Goal: Task Accomplishment & Management: Manage account settings

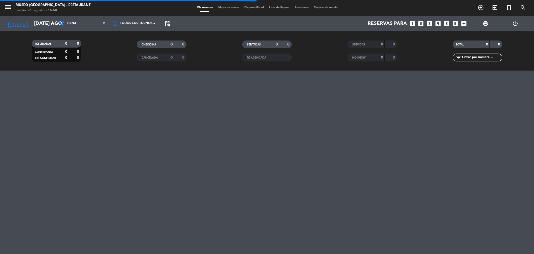
click at [231, 7] on span "Mapa de mesas" at bounding box center [229, 7] width 26 height 3
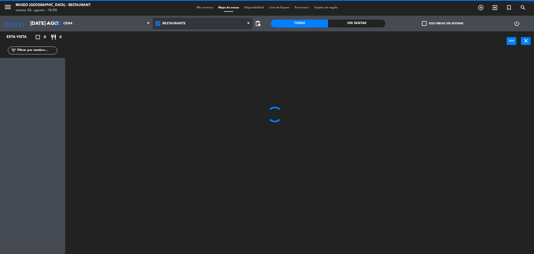
click at [192, 28] on span "Restaurante" at bounding box center [203, 23] width 100 height 11
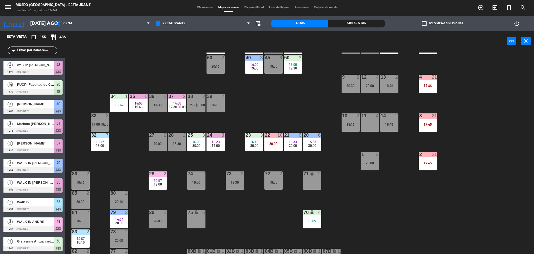
scroll to position [84, 0]
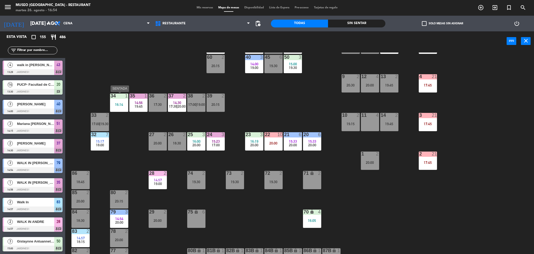
click at [122, 105] on div "16:14" at bounding box center [119, 104] width 18 height 4
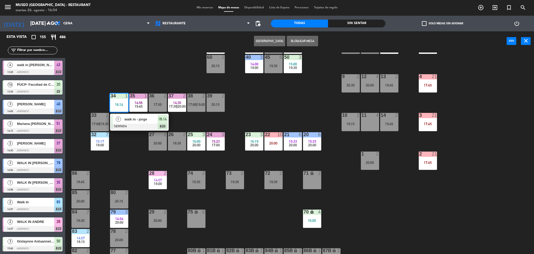
click at [135, 120] on span "walk in - jorge" at bounding box center [140, 118] width 33 height 5
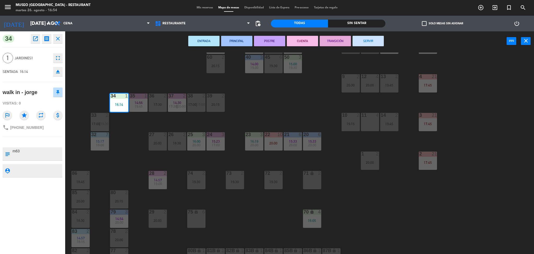
click at [307, 39] on button "CUENTA" at bounding box center [302, 41] width 31 height 10
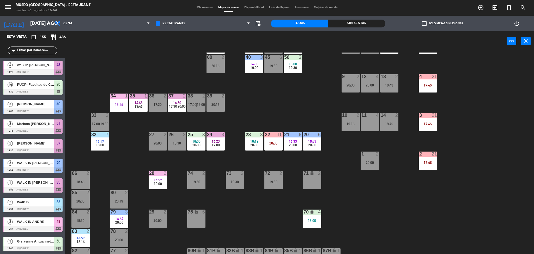
scroll to position [1, 0]
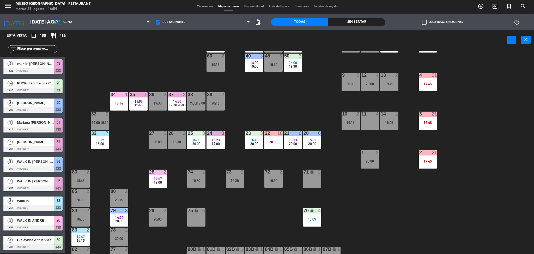
click at [101, 143] on span "18:00" at bounding box center [100, 143] width 8 height 4
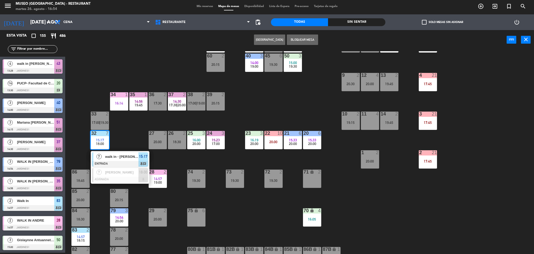
click at [115, 156] on span "walk in - [PERSON_NAME]" at bounding box center [121, 156] width 33 height 5
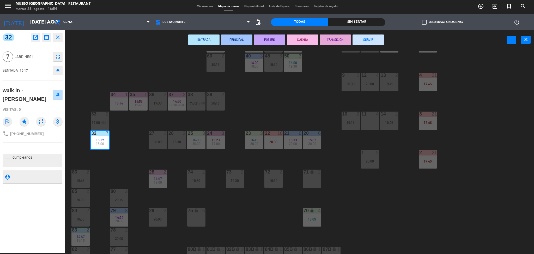
click at [307, 37] on button "CUENTA" at bounding box center [302, 39] width 31 height 10
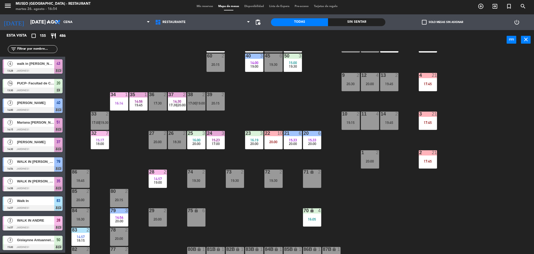
scroll to position [172, 0]
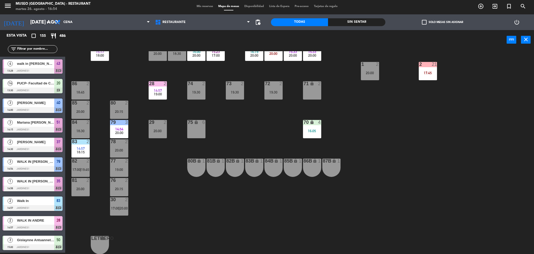
click at [158, 90] on span "14:57" at bounding box center [158, 90] width 8 height 4
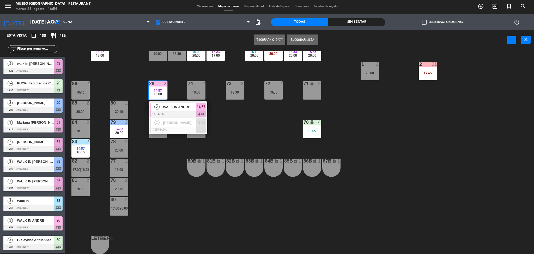
click at [177, 104] on div "WALK IN ANDRE" at bounding box center [179, 106] width 34 height 9
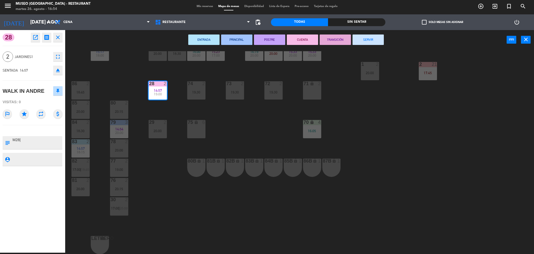
click at [363, 41] on button "SERVIR" at bounding box center [368, 39] width 31 height 10
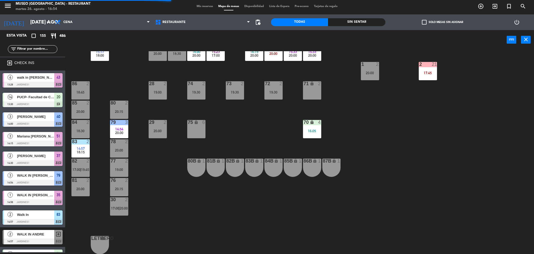
click at [84, 150] on span "18:15" at bounding box center [81, 152] width 8 height 4
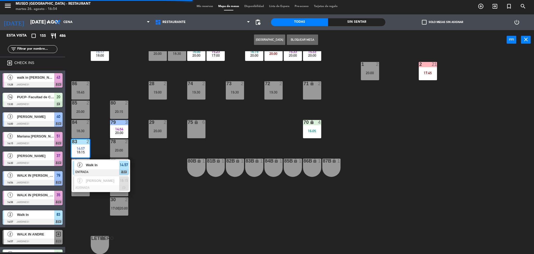
click at [101, 168] on div "Walk In" at bounding box center [102, 164] width 34 height 9
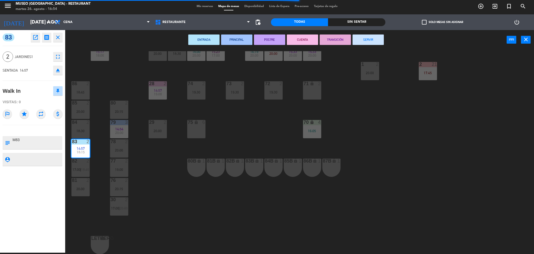
click at [358, 41] on button "SERVIR" at bounding box center [368, 39] width 31 height 10
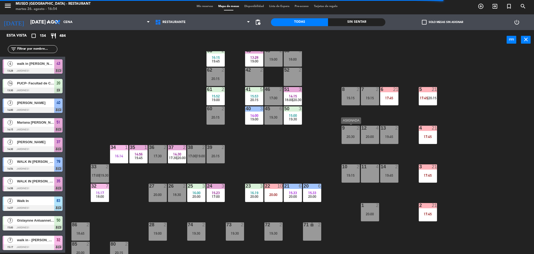
scroll to position [0, 0]
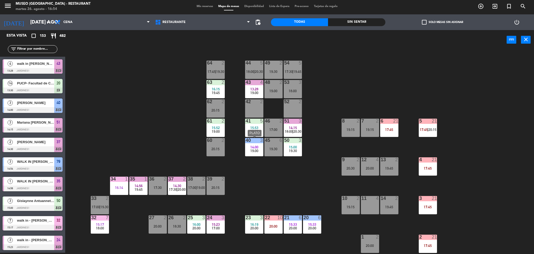
click at [247, 147] on div "14:00" at bounding box center [254, 147] width 18 height 4
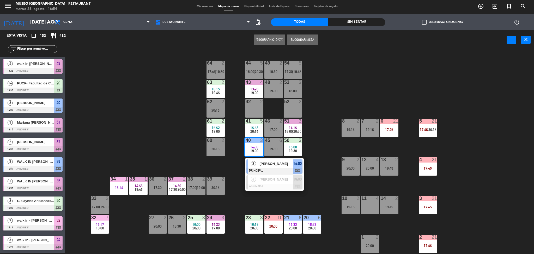
click at [271, 167] on div "[PERSON_NAME]" at bounding box center [276, 163] width 34 height 9
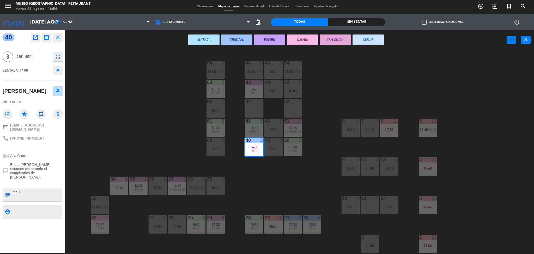
click at [370, 38] on button "SERVIR" at bounding box center [368, 39] width 31 height 10
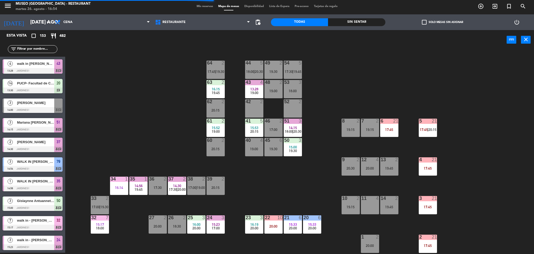
click at [301, 141] on div "3" at bounding box center [300, 140] width 3 height 5
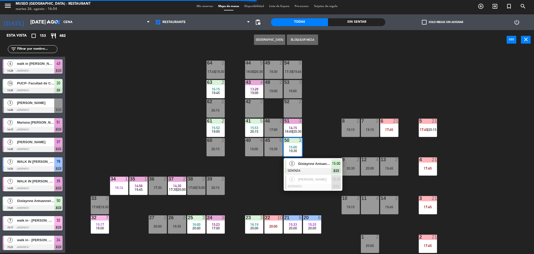
click at [312, 163] on span "Gislaynne Antuannet [PERSON_NAME]" at bounding box center [314, 163] width 33 height 5
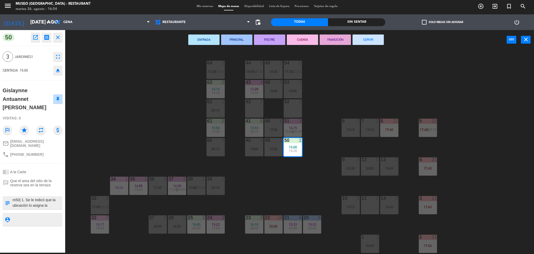
click at [334, 87] on div "44 5 18:00 | 20:30 49 2 19:30 54 5 17:30 | 19:45 64 2 17:45 | 19:30 48 2 19:00 …" at bounding box center [302, 152] width 464 height 203
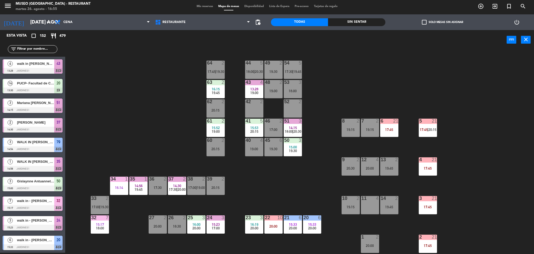
click at [42, 48] on input "text" at bounding box center [37, 49] width 40 height 6
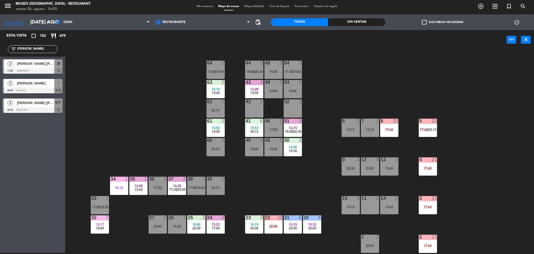
type input "[PERSON_NAME]"
click at [95, 106] on div "44 5 18:00 | 20:30 49 2 19:30 54 5 17:30 | 19:45 64 2 17:45 | 19:30 48 2 19:00 …" at bounding box center [302, 152] width 464 height 203
click at [45, 64] on span "[PERSON_NAME] [PERSON_NAME]" at bounding box center [35, 63] width 37 height 5
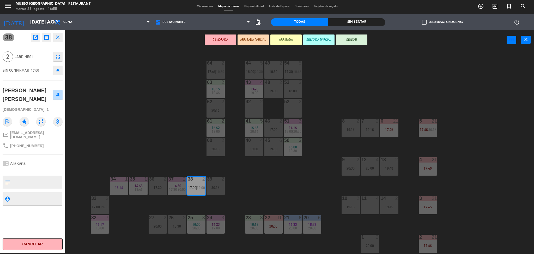
click at [160, 186] on div "17:30" at bounding box center [158, 187] width 18 height 4
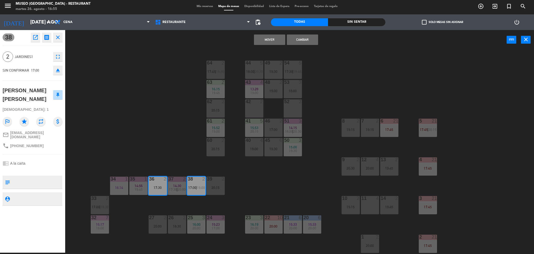
click at [245, 188] on div "44 5 18:00 | 20:30 49 2 19:30 54 5 17:30 | 19:45 64 2 17:45 | 19:30 48 2 19:00 …" at bounding box center [302, 152] width 464 height 203
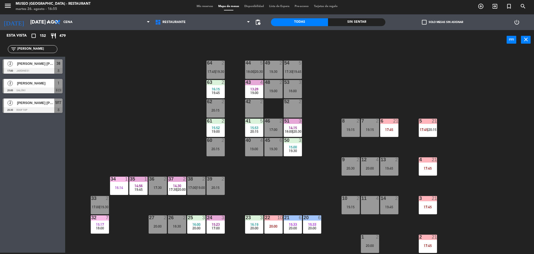
click at [194, 184] on div "38 2 17:00 | 19:00" at bounding box center [196, 185] width 18 height 18
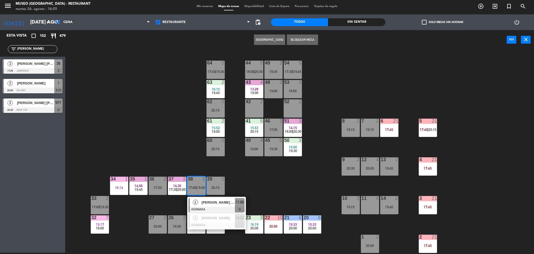
click at [205, 201] on span "[PERSON_NAME] [PERSON_NAME]" at bounding box center [218, 201] width 33 height 5
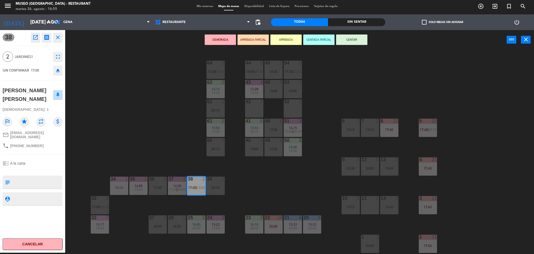
click at [47, 179] on textarea at bounding box center [37, 181] width 50 height 11
type textarea "aniversario"
click at [218, 69] on span "19:30" at bounding box center [220, 71] width 8 height 4
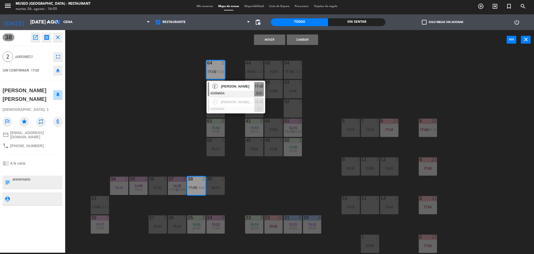
click at [312, 39] on button "Cambiar" at bounding box center [302, 39] width 31 height 10
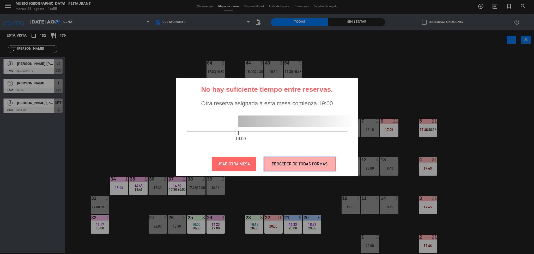
click at [307, 158] on button "PROCEDER DE TODAS FORMAS" at bounding box center [300, 163] width 72 height 14
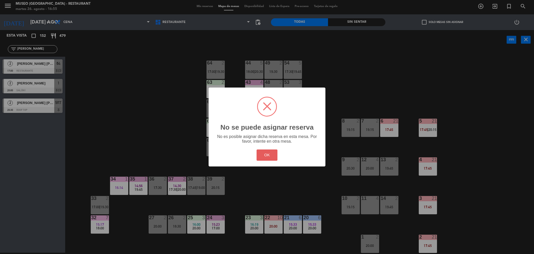
click at [269, 154] on button "OK" at bounding box center [267, 154] width 21 height 11
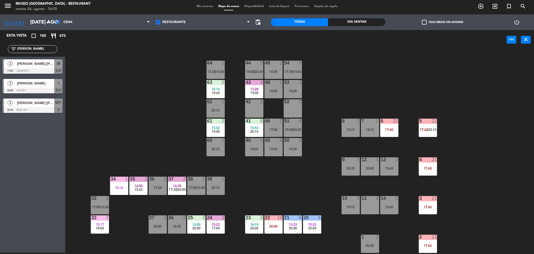
click at [250, 191] on div "44 5 18:00 | 20:30 49 2 19:30 54 5 17:30 | 19:45 64 2 17:45 | 19:30 48 2 19:00 …" at bounding box center [302, 152] width 464 height 203
click at [216, 72] on span "19:30" at bounding box center [220, 71] width 8 height 4
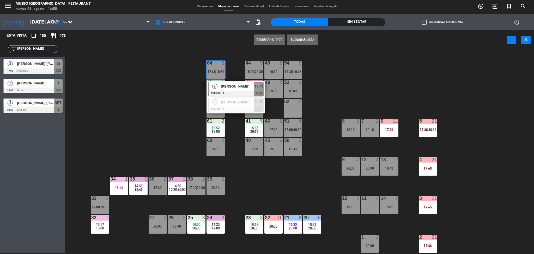
click at [226, 88] on span "[PERSON_NAME]" at bounding box center [237, 85] width 33 height 5
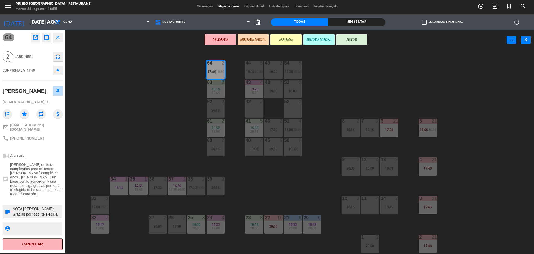
click at [199, 184] on div "38 2 17:00 | 19:00" at bounding box center [196, 185] width 18 height 18
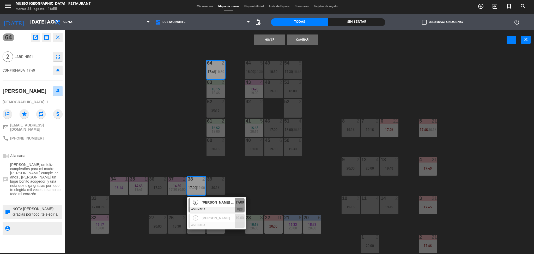
click at [307, 41] on button "Cambiar" at bounding box center [302, 39] width 31 height 10
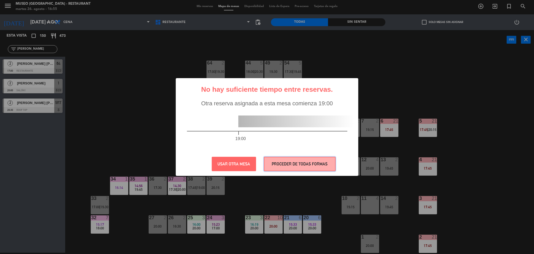
click at [281, 165] on button "PROCEDER DE TODAS FORMAS" at bounding box center [300, 163] width 72 height 14
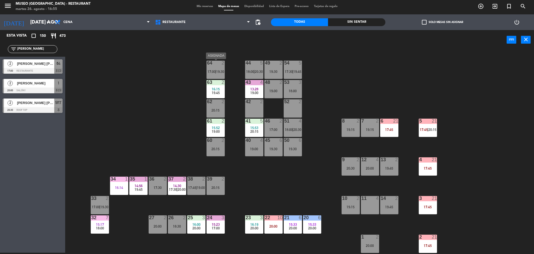
click at [222, 74] on div "64 2 17:00 | 19:30" at bounding box center [216, 70] width 18 height 18
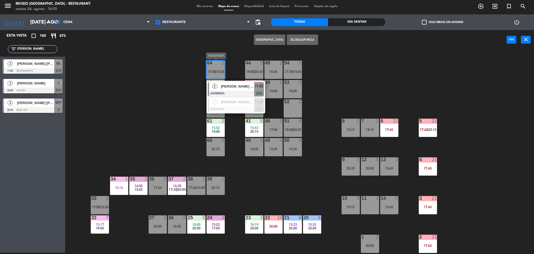
click at [232, 85] on span "[PERSON_NAME] [PERSON_NAME]" at bounding box center [237, 85] width 33 height 5
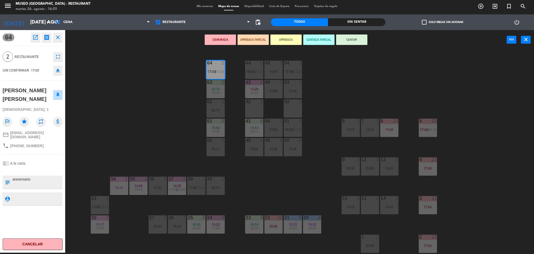
click at [12, 178] on textarea at bounding box center [37, 181] width 50 height 11
type textarea "m64 aniversario"
click at [43, 165] on div "chrome_reader_mode A la carta" at bounding box center [33, 163] width 60 height 10
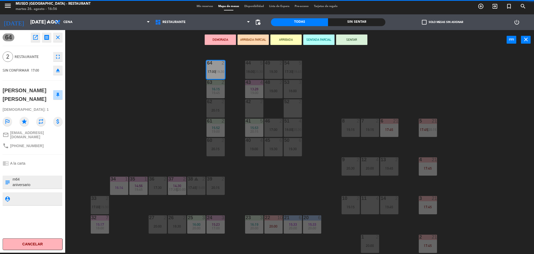
click at [43, 165] on div "chrome_reader_mode A la carta" at bounding box center [33, 163] width 60 height 10
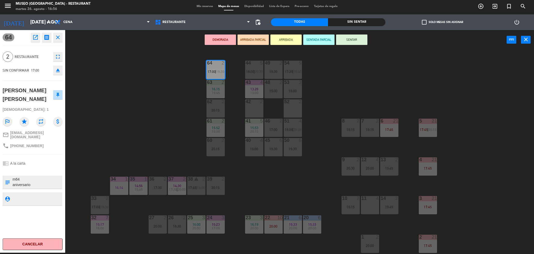
click at [345, 36] on button "SENTAR" at bounding box center [351, 39] width 31 height 10
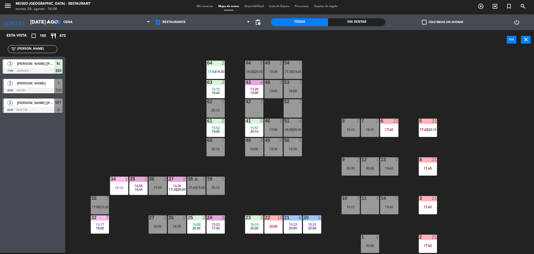
click at [128, 107] on div "44 5 18:00 | 20:30 49 2 19:30 54 5 17:30 | 19:45 64 2 17:00 | 19:30 48 2 19:00 …" at bounding box center [302, 152] width 464 height 203
click at [220, 222] on div "15:23" at bounding box center [216, 224] width 18 height 4
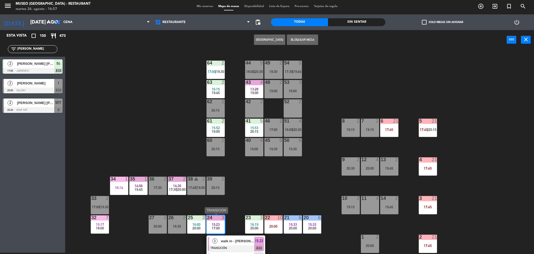
click at [248, 237] on div "walk in - [PERSON_NAME]" at bounding box center [237, 240] width 34 height 9
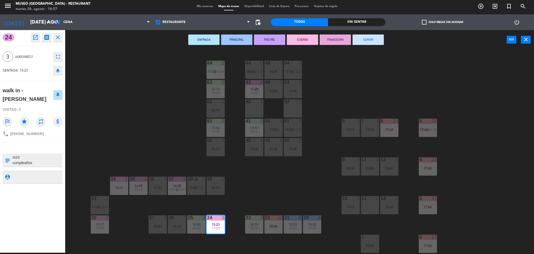
click at [357, 46] on div "ENTRADA PRINCIPAL POSTRE CUENTA TRANSICIÓN SERVIR power_input close" at bounding box center [286, 40] width 442 height 20
click at [357, 42] on button "SERVIR" at bounding box center [368, 39] width 31 height 10
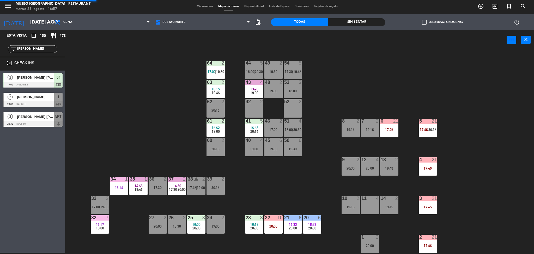
click at [318, 130] on div "44 5 18:00 | 20:30 49 2 19:30 54 5 17:30 | 19:45 64 2 17:00 | 19:30 48 2 19:00 …" at bounding box center [302, 152] width 464 height 203
click at [134, 132] on div "44 5 18:00 | 20:30 49 2 19:30 54 5 17:30 | 19:45 64 2 17:00 | 19:30 48 2 19:00 …" at bounding box center [302, 152] width 464 height 203
click at [284, 88] on div "53 3 18:00" at bounding box center [293, 89] width 18 height 18
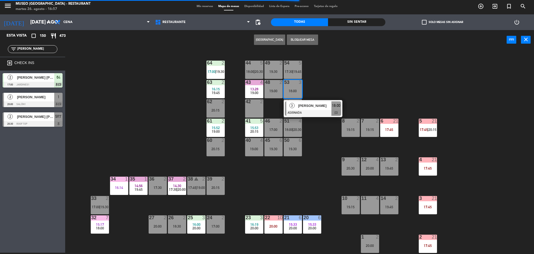
click at [304, 101] on div "[PERSON_NAME]" at bounding box center [315, 105] width 34 height 9
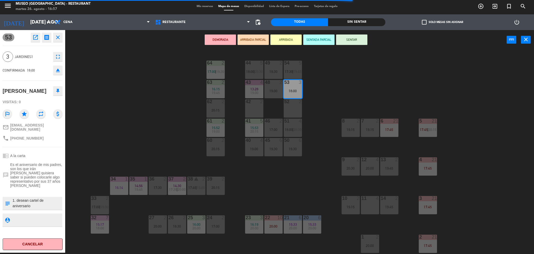
click at [367, 200] on div at bounding box center [370, 198] width 9 height 5
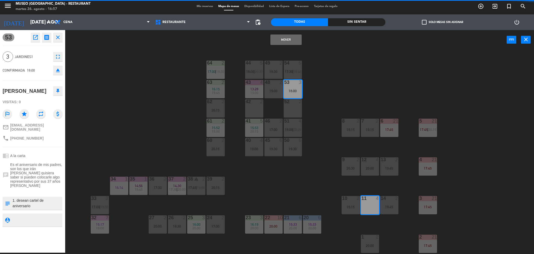
click at [280, 39] on button "Mover" at bounding box center [285, 39] width 31 height 10
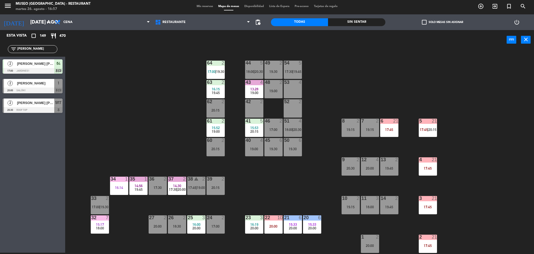
drag, startPoint x: 29, startPoint y: 49, endPoint x: 0, endPoint y: 58, distance: 30.5
click at [0, 58] on div "Esta vista crop_square 149 restaurant 470 filter_list [PERSON_NAME] 2 [PERSON_N…" at bounding box center [32, 72] width 65 height 85
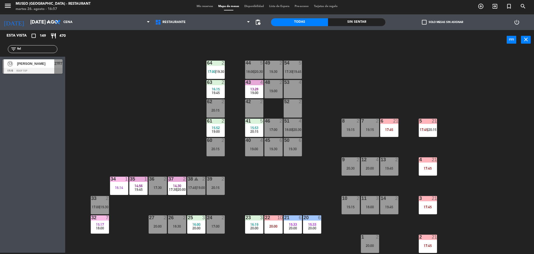
type input "fel"
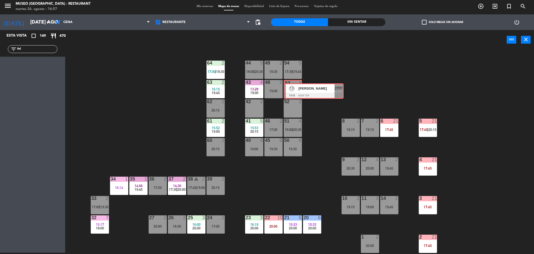
drag, startPoint x: 12, startPoint y: 68, endPoint x: 291, endPoint y: 92, distance: 280.0
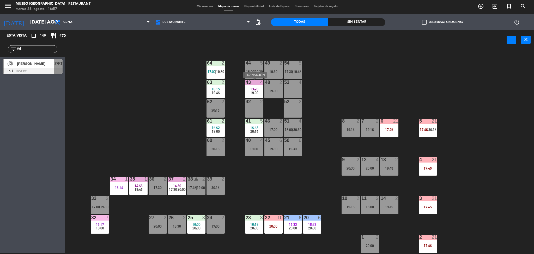
click at [246, 84] on div "43" at bounding box center [246, 82] width 0 height 5
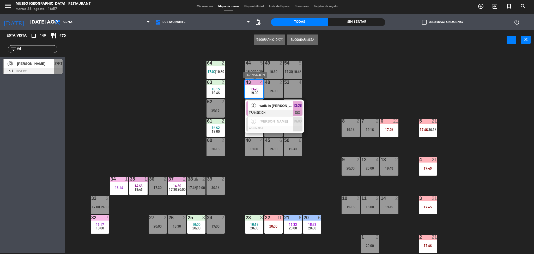
click at [274, 107] on span "walk in [PERSON_NAME]" at bounding box center [276, 105] width 33 height 5
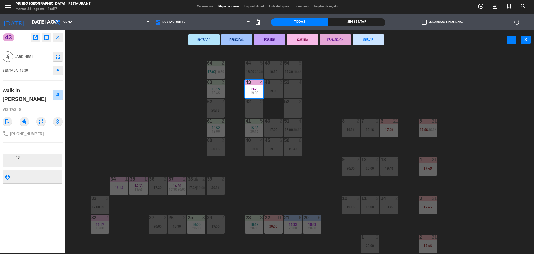
click at [378, 35] on button "SERVIR" at bounding box center [368, 39] width 31 height 10
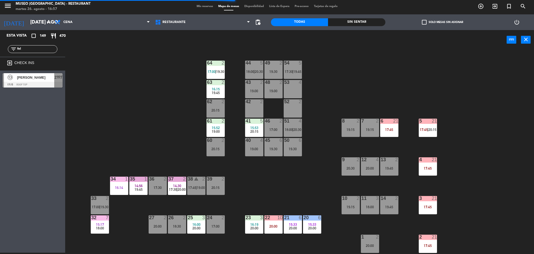
click at [252, 89] on div "19:00" at bounding box center [254, 91] width 18 height 4
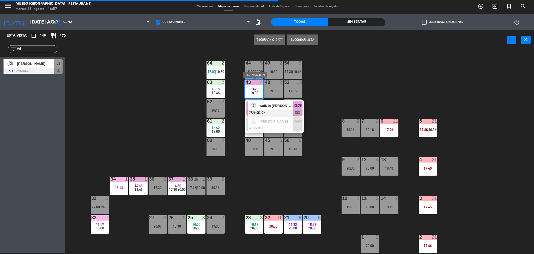
click at [251, 119] on div "2" at bounding box center [253, 121] width 11 height 9
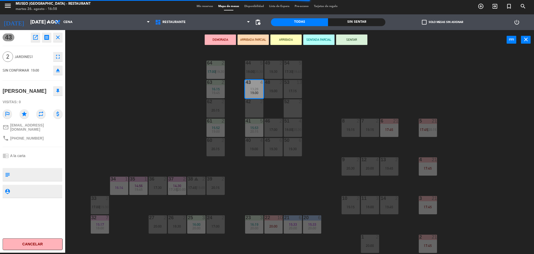
click at [310, 90] on div "44 5 18:00 | 20:30 49 2 19:30 54 5 17:30 | 19:45 64 2 17:00 | 19:30 48 2 19:00 …" at bounding box center [302, 152] width 464 height 203
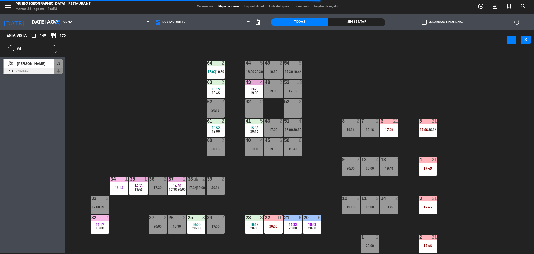
click at [252, 92] on span "19:00" at bounding box center [254, 92] width 8 height 4
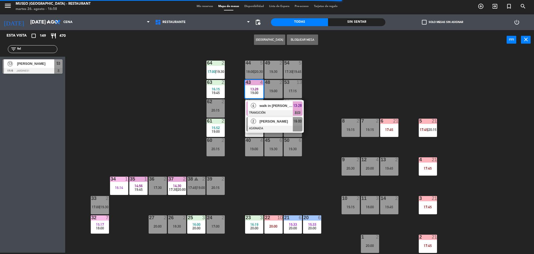
click at [283, 126] on div at bounding box center [274, 128] width 56 height 6
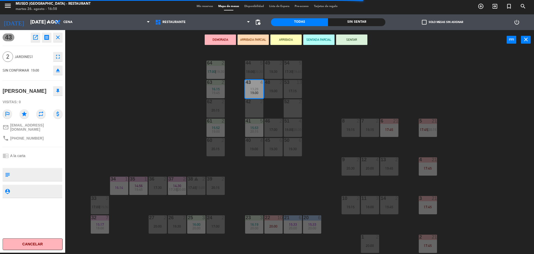
click at [250, 106] on div "42 2" at bounding box center [254, 108] width 18 height 18
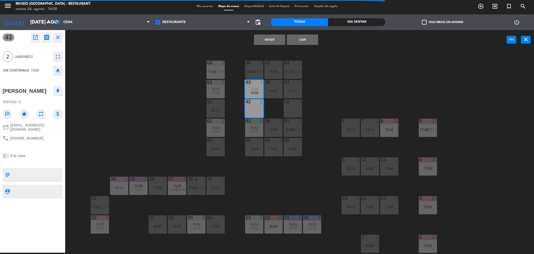
click at [267, 35] on button "Mover" at bounding box center [269, 39] width 31 height 10
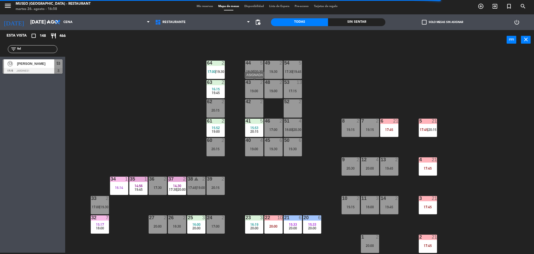
click at [256, 89] on div "19:00" at bounding box center [254, 91] width 18 height 4
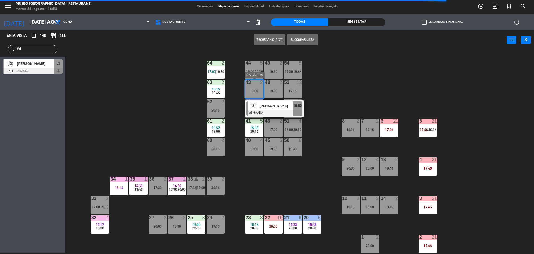
click at [297, 107] on span "19:00" at bounding box center [297, 105] width 8 height 6
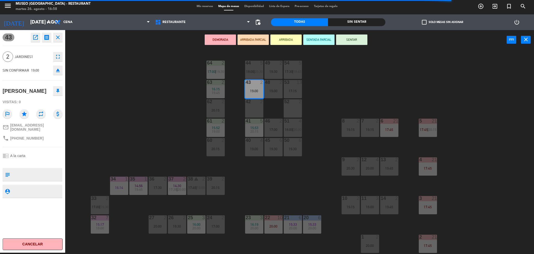
click at [319, 99] on div "44 5 18:00 | 20:30 49 2 19:30 54 5 17:30 | 19:45 64 2 17:00 | 19:30 48 2 19:00 …" at bounding box center [302, 152] width 464 height 203
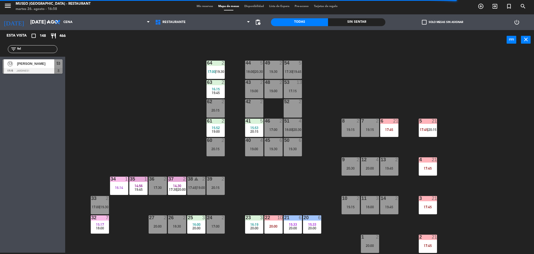
click at [273, 91] on div "19:00" at bounding box center [273, 91] width 18 height 4
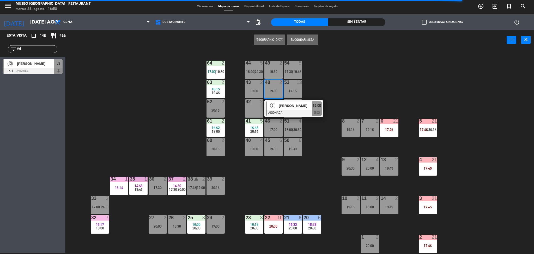
click at [295, 108] on span "[PERSON_NAME]" at bounding box center [295, 105] width 33 height 5
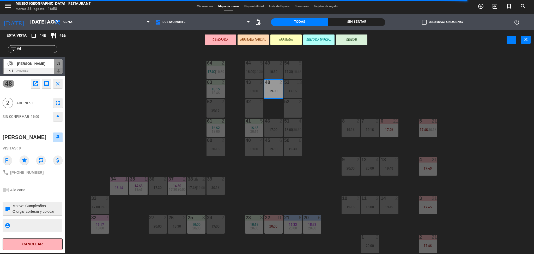
click at [295, 108] on div "52 2" at bounding box center [293, 108] width 18 height 18
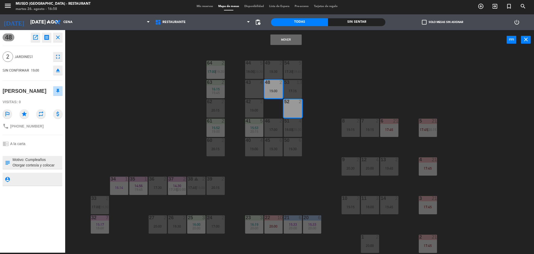
click at [282, 43] on button "Mover" at bounding box center [285, 39] width 31 height 10
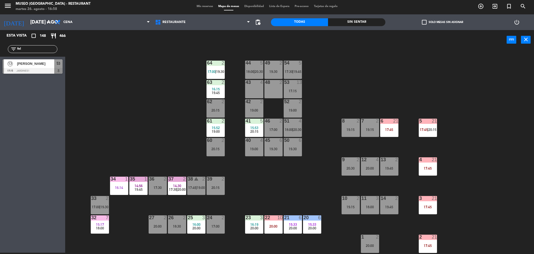
click at [257, 125] on span "15:53" at bounding box center [254, 127] width 8 height 4
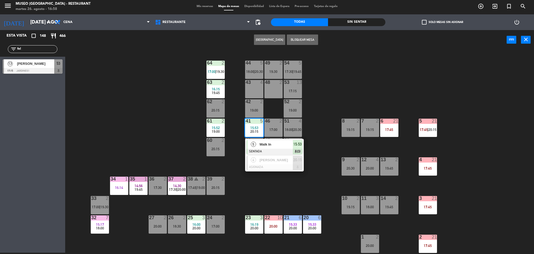
click at [274, 145] on span "Walk In" at bounding box center [276, 143] width 33 height 5
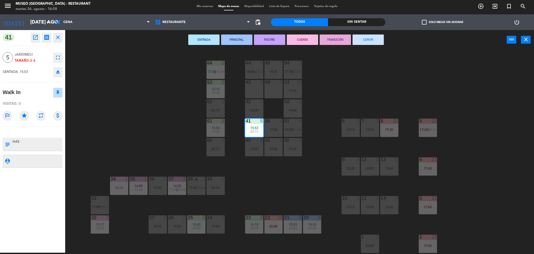
click at [271, 129] on div "17:00" at bounding box center [273, 130] width 18 height 4
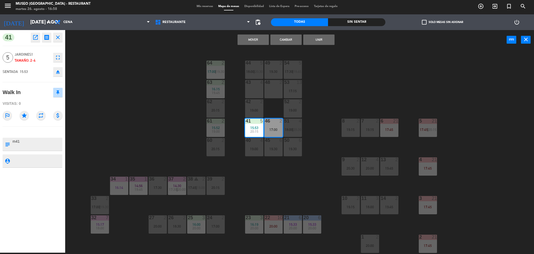
click at [315, 39] on button "Unir" at bounding box center [318, 39] width 31 height 10
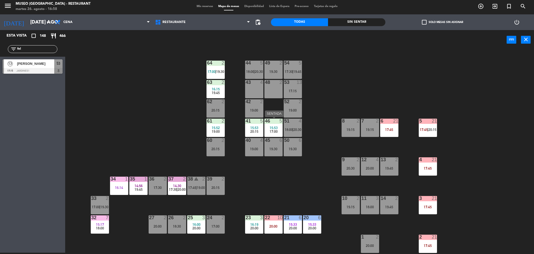
click at [272, 131] on span "17:00" at bounding box center [274, 131] width 8 height 4
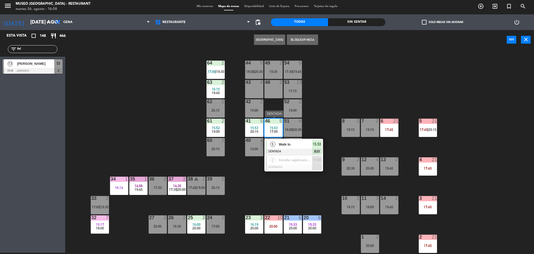
click at [277, 150] on div at bounding box center [294, 151] width 56 height 6
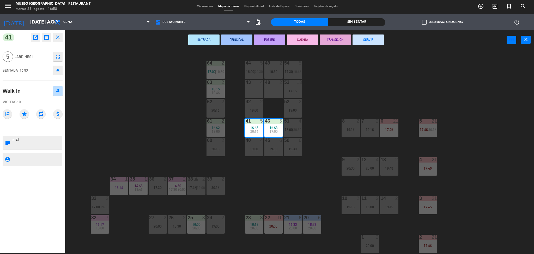
click at [49, 141] on textarea at bounding box center [37, 142] width 50 height 11
type textarea "m41 - m46"
click at [39, 131] on div at bounding box center [33, 131] width 60 height 4
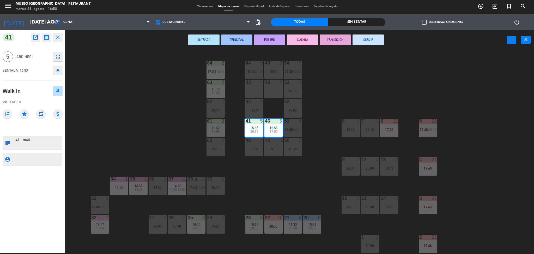
click at [39, 131] on div at bounding box center [33, 131] width 60 height 4
click at [171, 92] on div "44 5 18:00 | 20:30 49 2 19:30 54 5 17:30 | 19:45 64 2 17:00 | 19:30 48 2 53 13 …" at bounding box center [302, 152] width 464 height 203
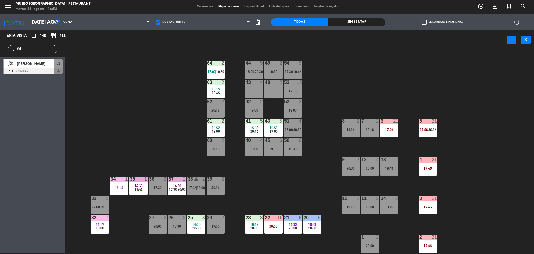
click at [289, 89] on div "17:15" at bounding box center [293, 91] width 18 height 4
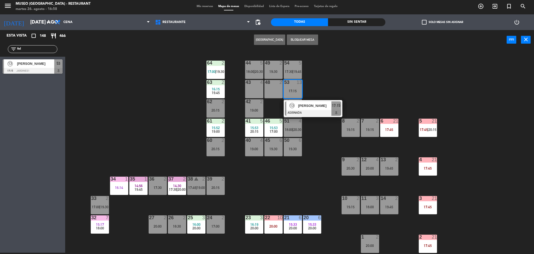
click at [306, 100] on div "13 [PERSON_NAME] ASIGNADA 17:15" at bounding box center [313, 108] width 59 height 17
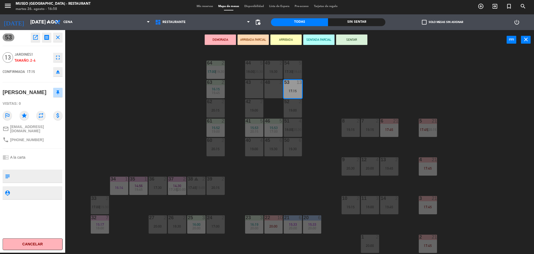
click at [273, 88] on div "48 2" at bounding box center [273, 89] width 18 height 18
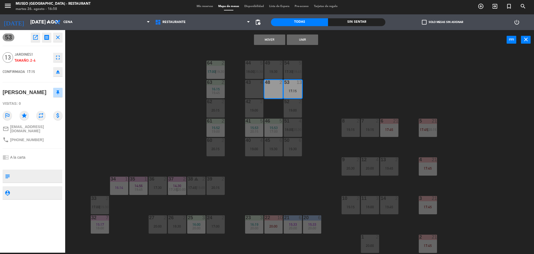
click at [258, 87] on div "43 4" at bounding box center [254, 89] width 18 height 18
click at [302, 42] on button "Unir" at bounding box center [302, 39] width 31 height 10
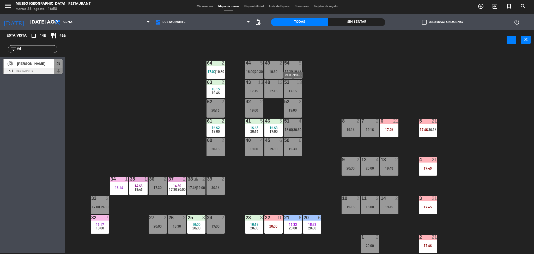
click at [291, 92] on div "17:15" at bounding box center [293, 91] width 18 height 4
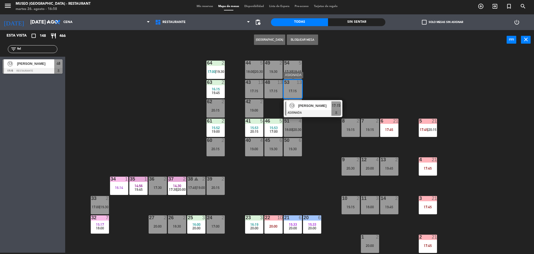
click at [310, 102] on div "[PERSON_NAME]" at bounding box center [315, 105] width 34 height 9
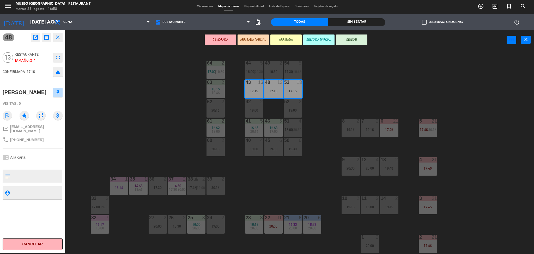
click at [210, 38] on button "DEMORADA" at bounding box center [220, 39] width 31 height 10
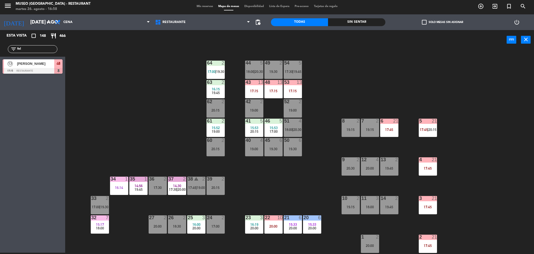
click at [292, 148] on div "19:30" at bounding box center [293, 149] width 18 height 4
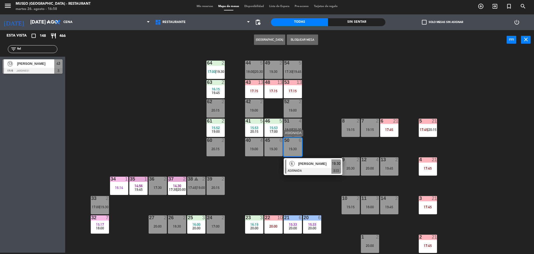
click at [298, 165] on span "[PERSON_NAME]" at bounding box center [314, 163] width 33 height 5
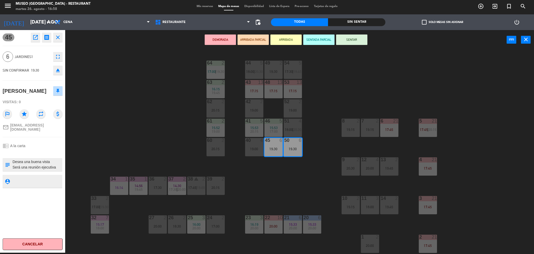
click at [272, 185] on div "44 5 18:00 | 20:30 49 2 19:30 54 5 17:30 | 19:45 64 2 17:00 | 19:30 48 13 17:15…" at bounding box center [302, 152] width 464 height 203
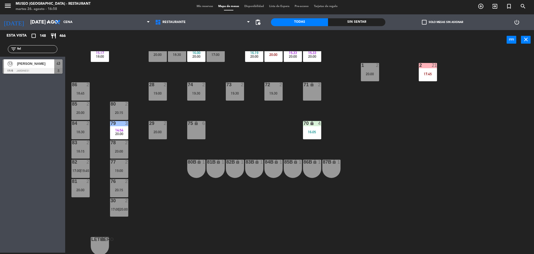
scroll to position [172, 0]
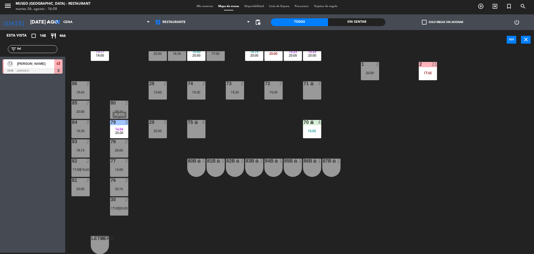
click at [124, 129] on div "14:54" at bounding box center [119, 129] width 18 height 4
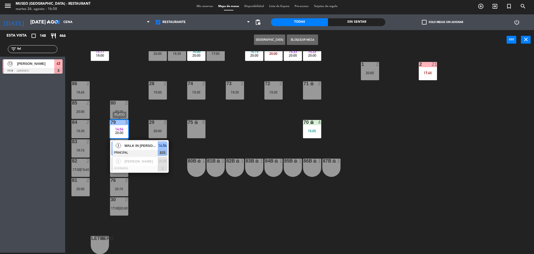
click at [140, 147] on span "WALK IN [PERSON_NAME]" at bounding box center [140, 145] width 33 height 5
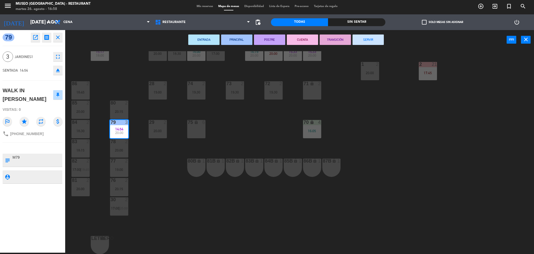
click at [356, 39] on button "SERVIR" at bounding box center [368, 39] width 31 height 10
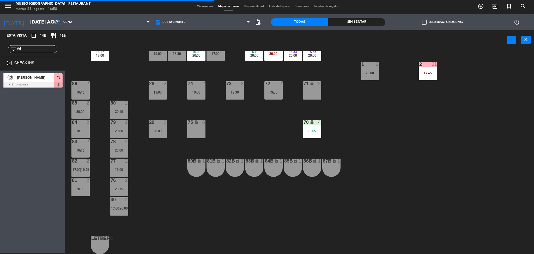
scroll to position [0, 0]
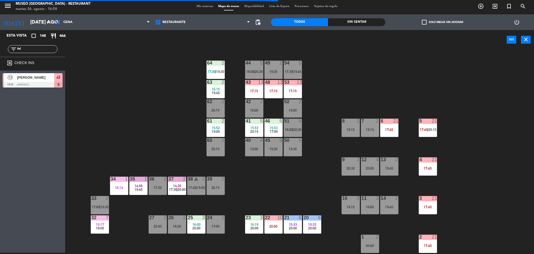
click at [388, 126] on div "6 21 17:45" at bounding box center [389, 127] width 18 height 18
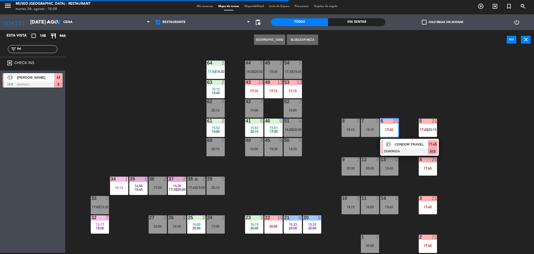
click at [412, 143] on span "CONDOR TRAVEL" at bounding box center [411, 143] width 33 height 5
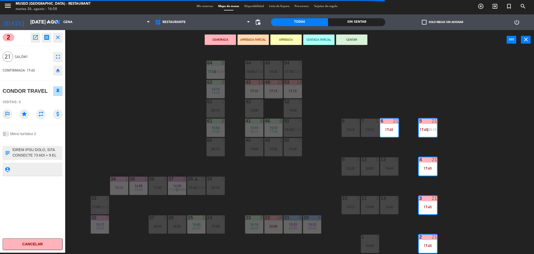
click at [40, 40] on button "open_in_new" at bounding box center [35, 37] width 9 height 9
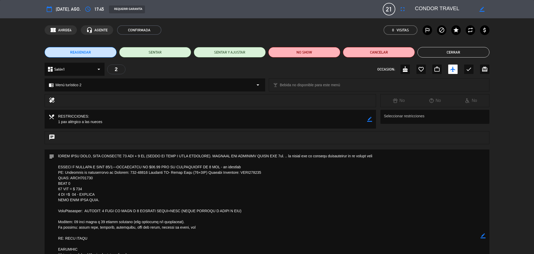
click at [453, 52] on button "Cerrar" at bounding box center [454, 52] width 72 height 10
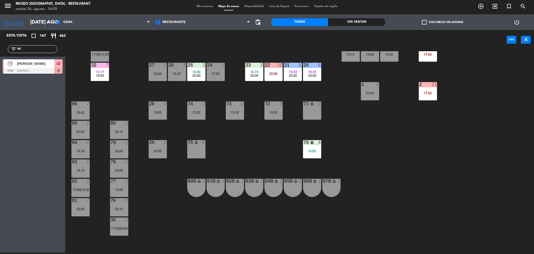
scroll to position [34, 0]
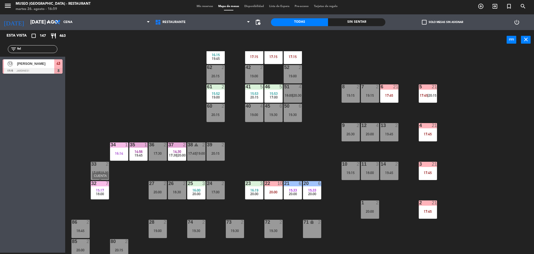
click at [102, 197] on div "32 7 15:17 18:00" at bounding box center [100, 190] width 18 height 18
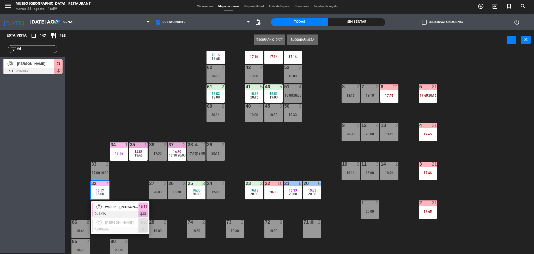
click at [282, 146] on div "44 5 18:00 | 20:30 49 2 19:30 54 5 17:30 | 19:45 64 2 17:00 | 19:30 48 13 17:15…" at bounding box center [302, 152] width 464 height 203
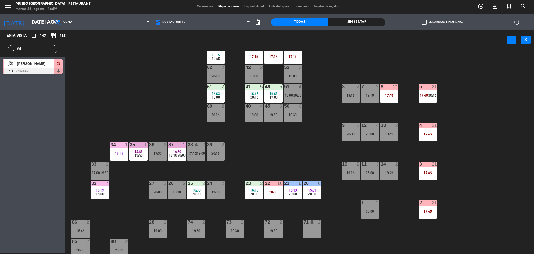
scroll to position [0, 0]
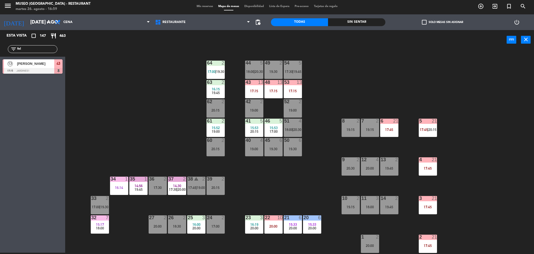
click at [286, 89] on div "17:15" at bounding box center [293, 91] width 18 height 4
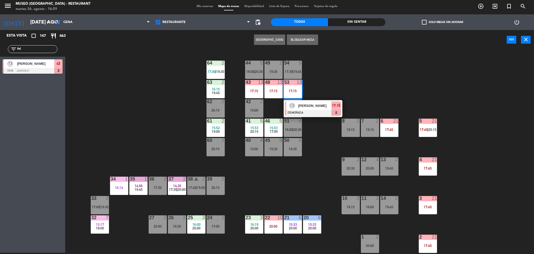
click at [296, 104] on div "13" at bounding box center [291, 105] width 11 height 9
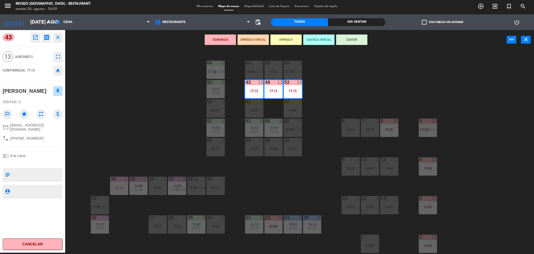
click at [16, 180] on textarea at bounding box center [37, 174] width 50 height 11
type textarea "m43-53|"
click at [26, 164] on div at bounding box center [33, 162] width 60 height 4
click at [26, 160] on div "chrome_reader_mode A la carta" at bounding box center [33, 155] width 60 height 10
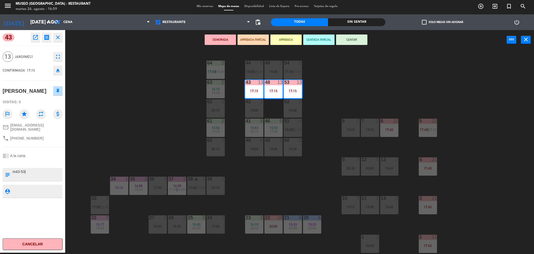
click at [151, 128] on div "44 5 18:00 | 20:30 49 2 19:30 54 5 17:30 | 19:45 64 2 17:00 | 19:30 48 13 17:15…" at bounding box center [302, 152] width 464 height 203
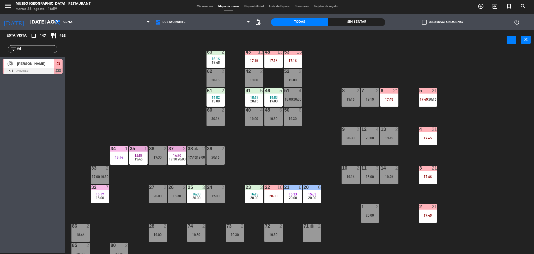
scroll to position [31, 0]
click at [388, 98] on div "17:45" at bounding box center [389, 99] width 18 height 4
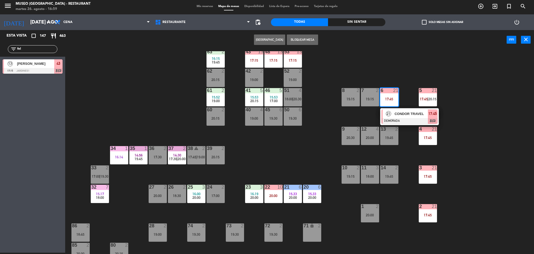
click at [396, 110] on div "CONDOR TRAVEL" at bounding box center [411, 113] width 34 height 9
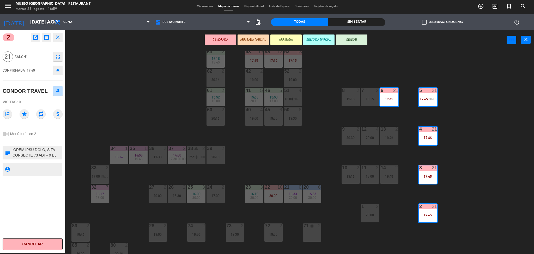
click at [59, 69] on icon "eject" at bounding box center [58, 70] width 6 height 6
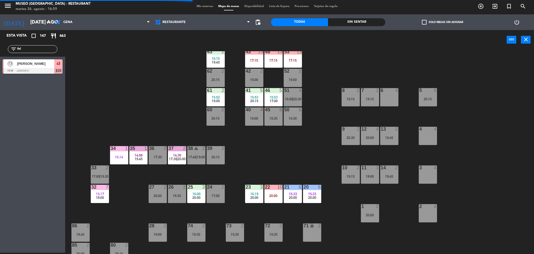
drag, startPoint x: 28, startPoint y: 48, endPoint x: 0, endPoint y: 50, distance: 27.7
click at [0, 50] on div "filter_list fel" at bounding box center [32, 48] width 65 height 15
type input "trav"
click at [11, 65] on div "21 CONDOR TRAVEL 17:45 Salón1 2 chat 21 CONDOR TRAVEL 17:45 Salón1 2 chat" at bounding box center [32, 67] width 65 height 21
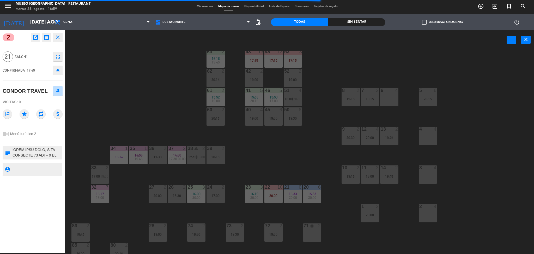
click at [428, 206] on div at bounding box center [428, 206] width 9 height 5
click at [426, 180] on div "3 4" at bounding box center [428, 174] width 18 height 18
click at [422, 135] on div "4 4" at bounding box center [428, 135] width 18 height 18
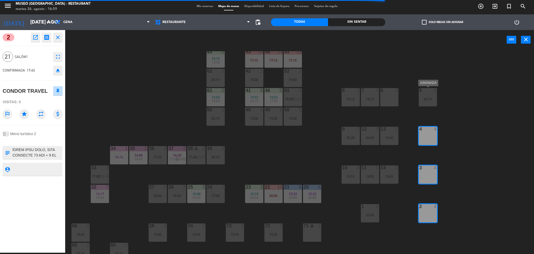
click at [426, 89] on div at bounding box center [428, 90] width 9 height 5
click at [259, 146] on div "44 5 18:00 | 20:30 49 2 19:30 54 5 17:30 | 19:45 64 2 17:00 | 19:30 48 13 17:15…" at bounding box center [302, 152] width 464 height 203
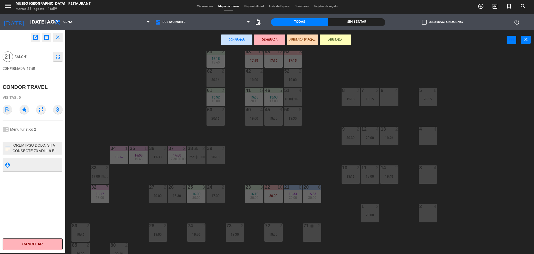
click at [106, 94] on div "44 5 18:00 | 20:30 49 2 19:30 54 5 17:30 | 19:45 64 2 17:00 | 19:30 48 13 17:15…" at bounding box center [302, 152] width 464 height 203
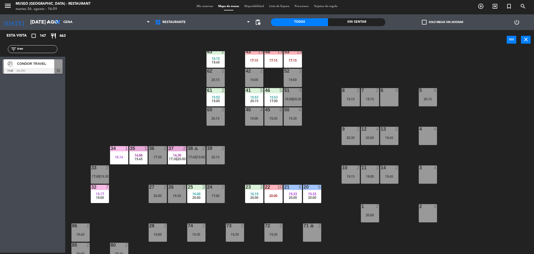
click at [43, 64] on span "CONDOR TRAVEL" at bounding box center [35, 63] width 37 height 5
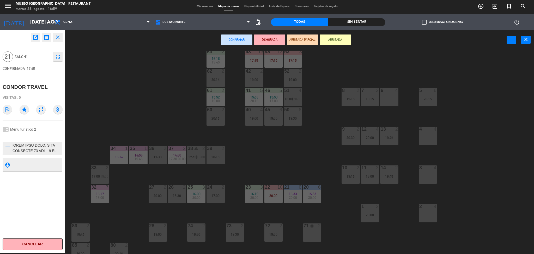
click at [375, 207] on div "2" at bounding box center [379, 206] width 9 height 5
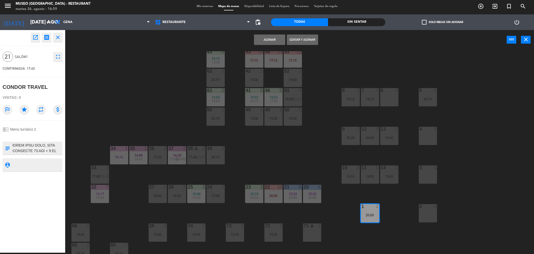
click at [425, 212] on div "2 4" at bounding box center [428, 213] width 18 height 18
click at [423, 172] on div "3 4" at bounding box center [428, 174] width 18 height 18
click at [424, 130] on div at bounding box center [428, 128] width 9 height 5
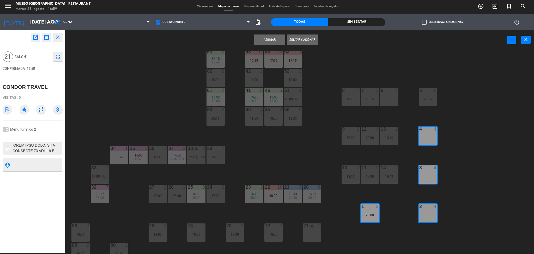
click at [416, 96] on div "44 5 18:00 | 20:30 49 2 19:30 54 5 17:30 | 19:45 64 2 17:00 | 19:30 48 13 17:15…" at bounding box center [302, 152] width 464 height 203
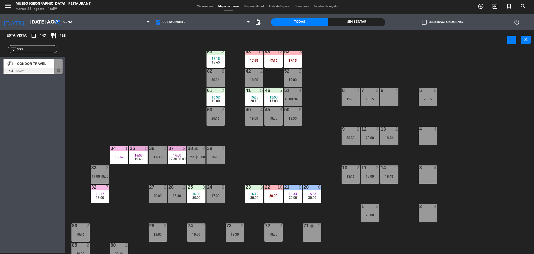
click at [17, 69] on div at bounding box center [33, 71] width 60 height 6
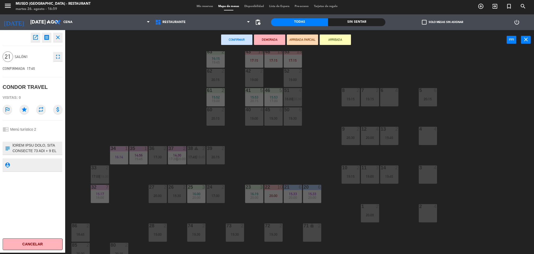
click at [368, 214] on div "20:00" at bounding box center [370, 215] width 18 height 4
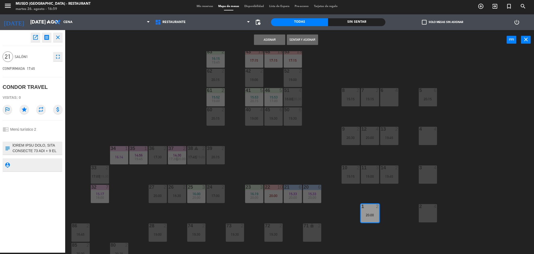
click at [423, 208] on div "2" at bounding box center [419, 206] width 9 height 5
click at [428, 170] on div "3 4" at bounding box center [428, 174] width 18 height 18
click at [429, 129] on div at bounding box center [428, 128] width 9 height 5
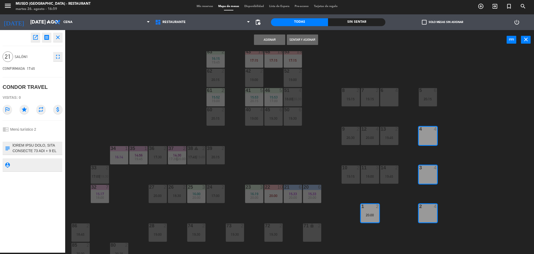
click at [424, 87] on div "44 5 18:00 | 20:30 49 2 19:30 54 5 17:30 | 19:45 64 2 17:00 | 19:30 48 13 17:15…" at bounding box center [302, 152] width 464 height 203
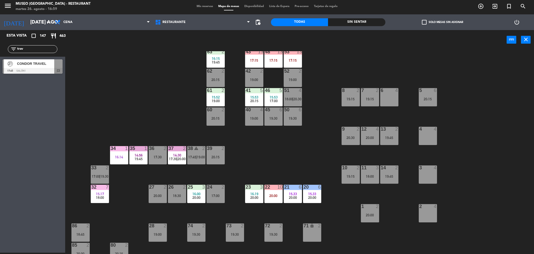
click at [18, 66] on span "CONDOR TRAVEL" at bounding box center [35, 63] width 37 height 5
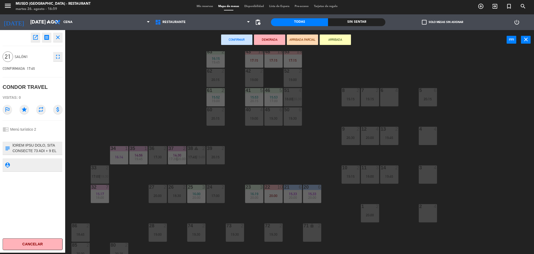
click at [371, 215] on div "20:00" at bounding box center [370, 215] width 18 height 4
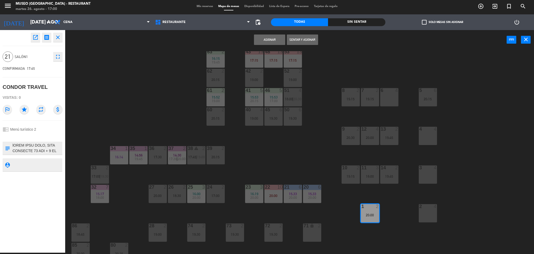
click at [432, 215] on div "2 4" at bounding box center [428, 213] width 18 height 18
click at [427, 176] on div "3 4" at bounding box center [428, 174] width 18 height 18
click at [424, 131] on div "4 4" at bounding box center [428, 135] width 18 height 18
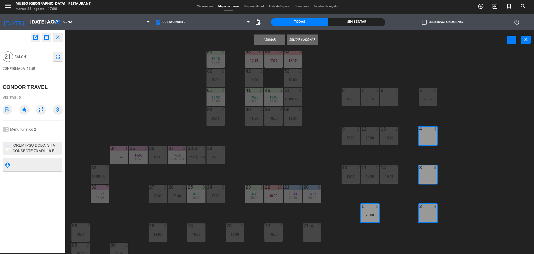
click at [422, 97] on div "20:15" at bounding box center [428, 99] width 18 height 4
click at [268, 41] on button "Asignar" at bounding box center [269, 39] width 31 height 10
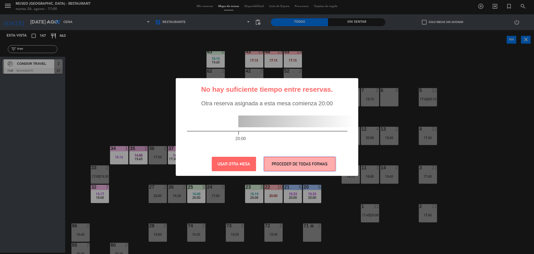
click at [310, 163] on button "PROCEDER DE TODAS FORMAS" at bounding box center [300, 163] width 72 height 14
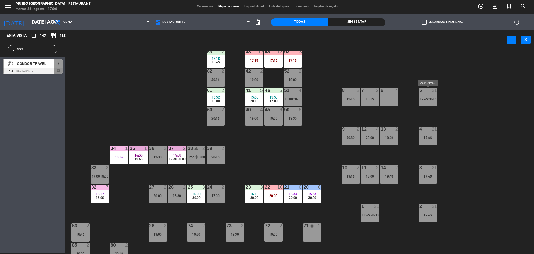
click at [432, 90] on div "21" at bounding box center [434, 90] width 5 height 5
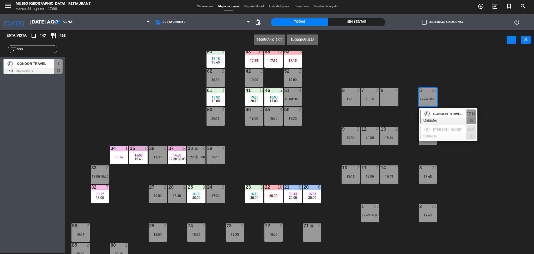
click at [436, 112] on span "CONDOR TRAVEL" at bounding box center [449, 113] width 33 height 5
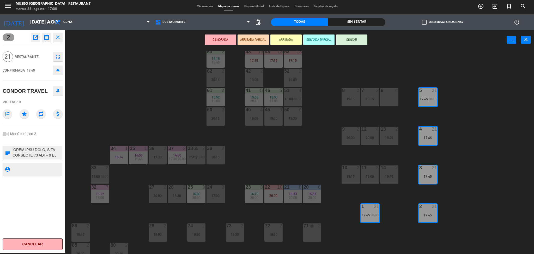
click at [222, 43] on button "DEMORADA" at bounding box center [220, 39] width 31 height 10
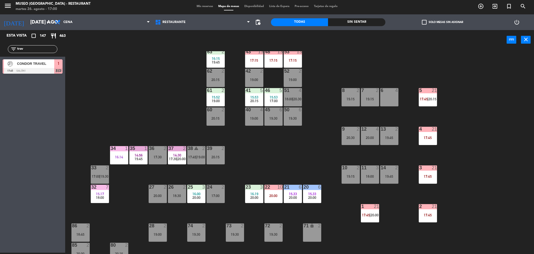
click at [243, 146] on div "44 5 18:00 | 20:30 49 2 19:30 54 5 17:30 | 19:45 64 2 17:00 | 19:30 48 13 17:15…" at bounding box center [302, 152] width 464 height 203
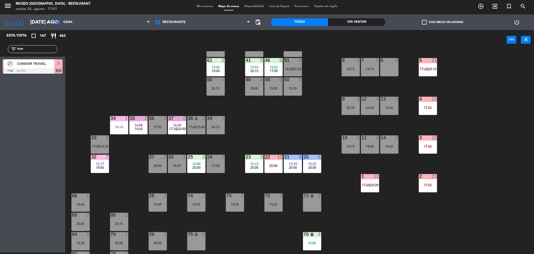
scroll to position [56, 0]
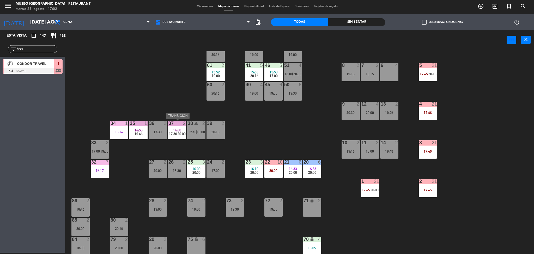
click at [177, 133] on span "17:30" at bounding box center [173, 133] width 8 height 4
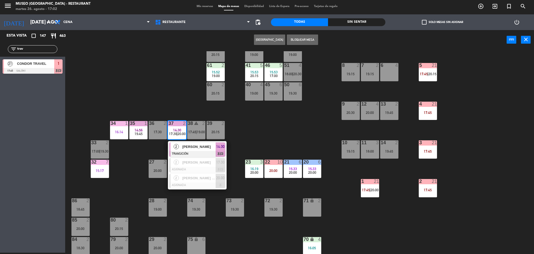
click at [191, 146] on span "[PERSON_NAME]" at bounding box center [198, 146] width 33 height 5
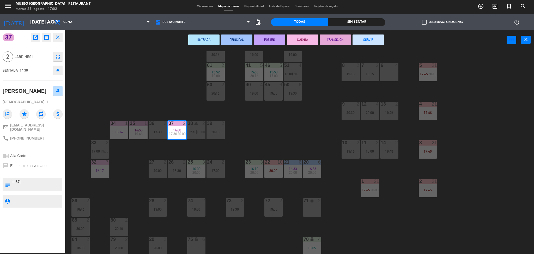
click at [360, 41] on button "SERVIR" at bounding box center [368, 39] width 31 height 10
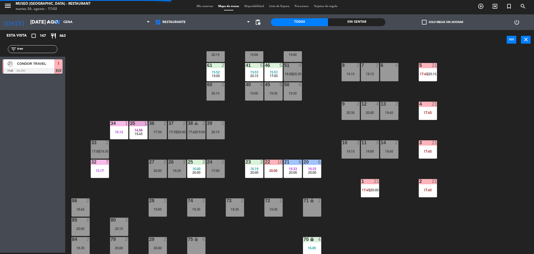
click at [125, 135] on div "34 1 16:14" at bounding box center [119, 130] width 18 height 18
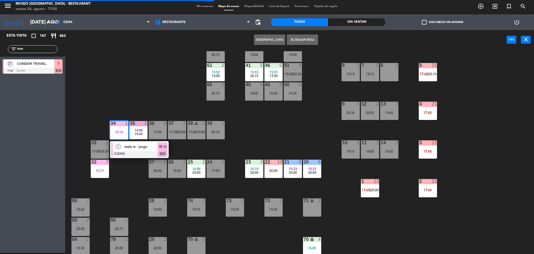
click at [141, 147] on span "walk in - jorge" at bounding box center [140, 146] width 33 height 5
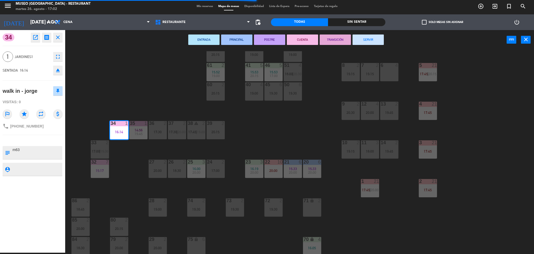
click at [240, 41] on button "PRINCIPAL" at bounding box center [236, 39] width 31 height 10
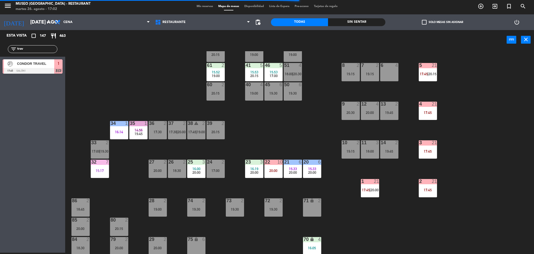
click at [141, 131] on span "19:45" at bounding box center [139, 133] width 8 height 4
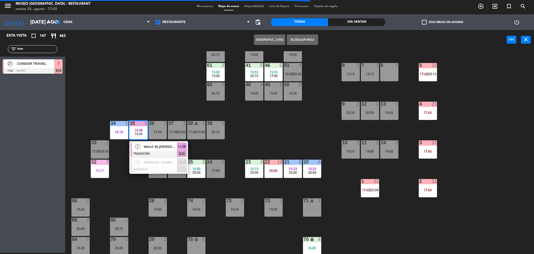
click at [165, 152] on div at bounding box center [159, 154] width 56 height 6
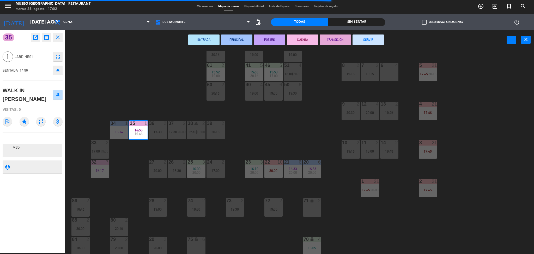
click at [365, 37] on button "SERVIR" at bounding box center [368, 39] width 31 height 10
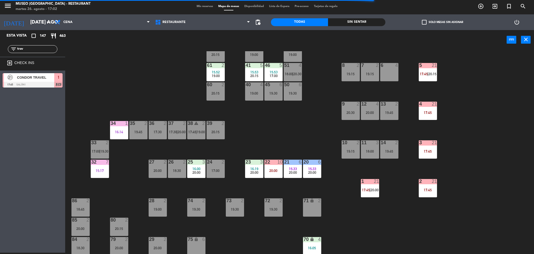
click at [99, 171] on div "15:17" at bounding box center [100, 170] width 18 height 4
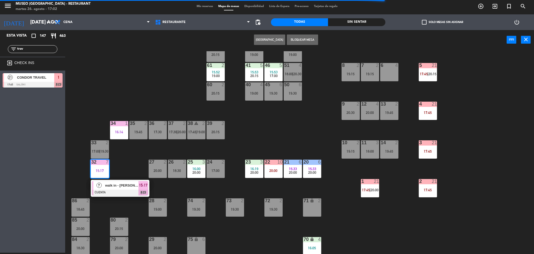
click at [123, 185] on span "walk in - [PERSON_NAME]" at bounding box center [121, 184] width 33 height 5
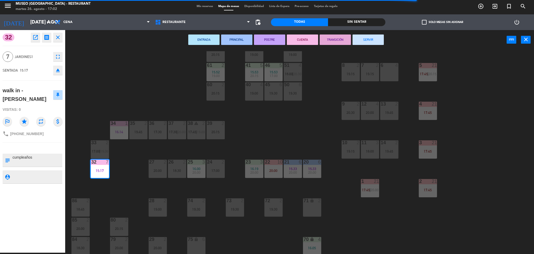
click at [358, 41] on button "SERVIR" at bounding box center [368, 39] width 31 height 10
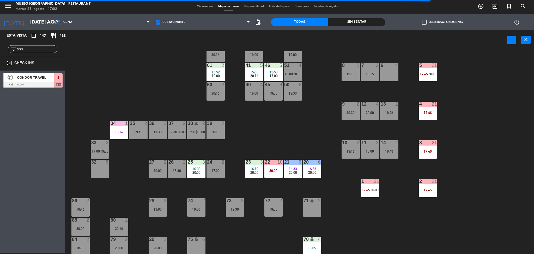
click at [258, 167] on div "16:19" at bounding box center [254, 169] width 18 height 4
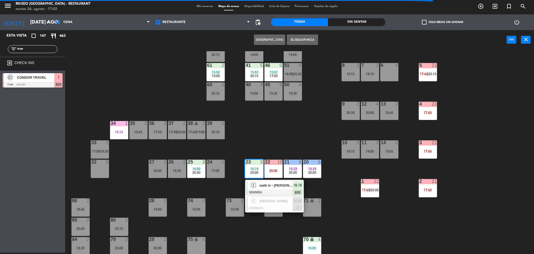
click at [296, 134] on div "44 5 18:00 | 20:30 49 2 19:30 54 5 17:30 | 19:45 64 2 17:00 | 19:30 48 13 17:15…" at bounding box center [302, 152] width 464 height 203
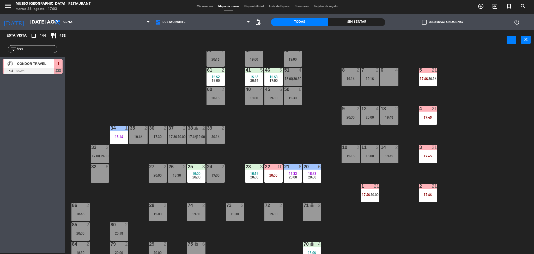
scroll to position [0, 0]
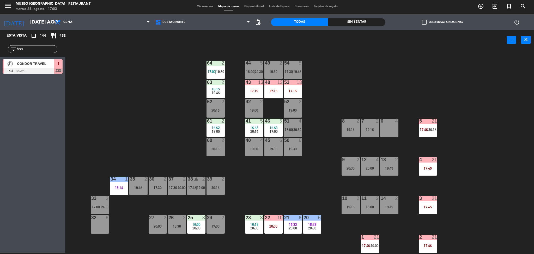
drag, startPoint x: 39, startPoint y: 50, endPoint x: 0, endPoint y: 59, distance: 40.1
click at [0, 59] on div "Esta vista crop_square 144 restaurant 453 filter_list trav 21 CONDOR TRAVEL 17:…" at bounding box center [32, 53] width 65 height 46
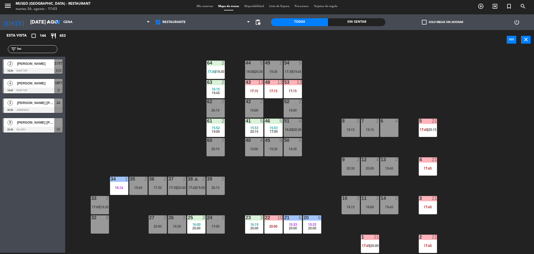
type input "luc"
click at [166, 85] on div "44 5 18:00 | 20:30 49 2 19:30 54 5 17:30 | 19:45 64 2 17:00 | 19:30 48 13 17:15…" at bounding box center [302, 152] width 464 height 203
click at [56, 127] on div at bounding box center [33, 129] width 60 height 6
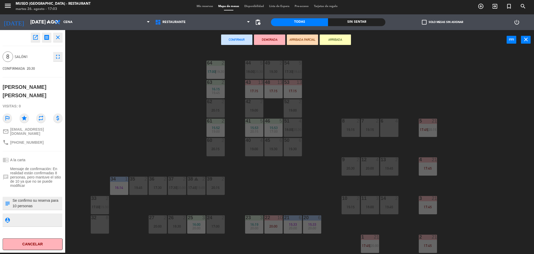
click at [294, 87] on div "53 13 17:15" at bounding box center [293, 89] width 18 height 18
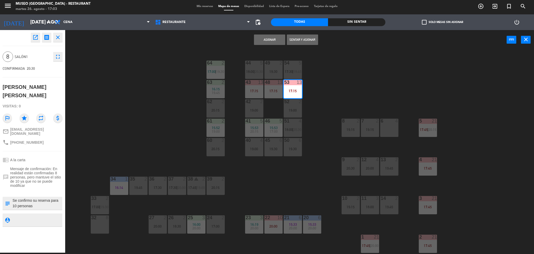
click at [272, 90] on div "17:15" at bounding box center [273, 91] width 18 height 4
click at [301, 38] on button "Unir y asignar" at bounding box center [302, 39] width 31 height 10
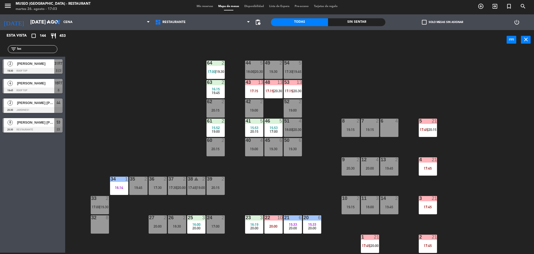
click at [368, 130] on div "19:15" at bounding box center [370, 130] width 18 height 4
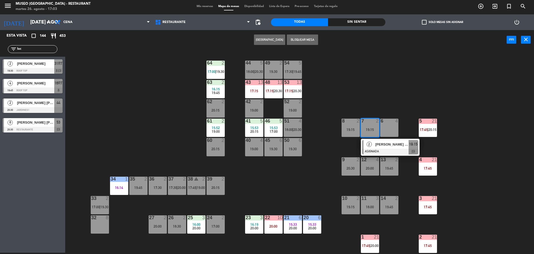
click at [295, 188] on div "44 5 18:00 | 20:30 49 2 19:30 54 5 17:30 | 19:45 64 2 17:00 | 19:30 48 13 17:15…" at bounding box center [302, 152] width 464 height 203
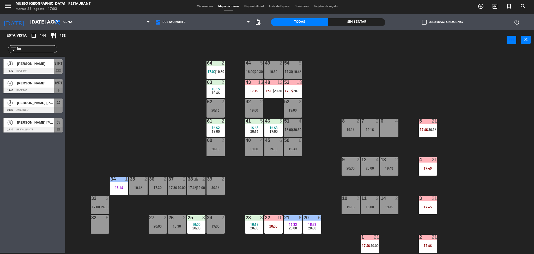
click at [274, 222] on div "22 10 20:00" at bounding box center [273, 224] width 18 height 18
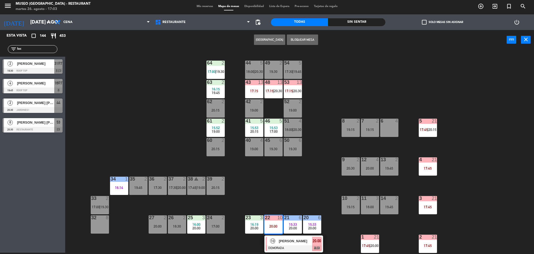
click at [290, 242] on span "[PERSON_NAME]" at bounding box center [295, 240] width 33 height 5
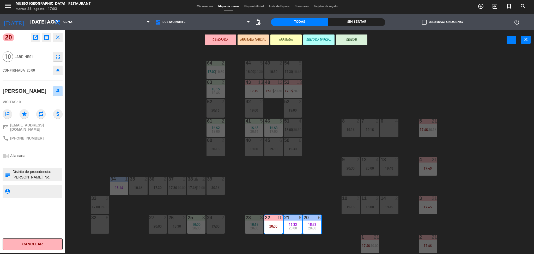
click at [295, 180] on div "44 5 18:00 | 20:30 49 2 19:30 54 5 17:30 | 19:45 64 2 17:00 | 19:30 48 13 17:15…" at bounding box center [302, 152] width 464 height 203
